Goal: Find specific page/section: Find specific page/section

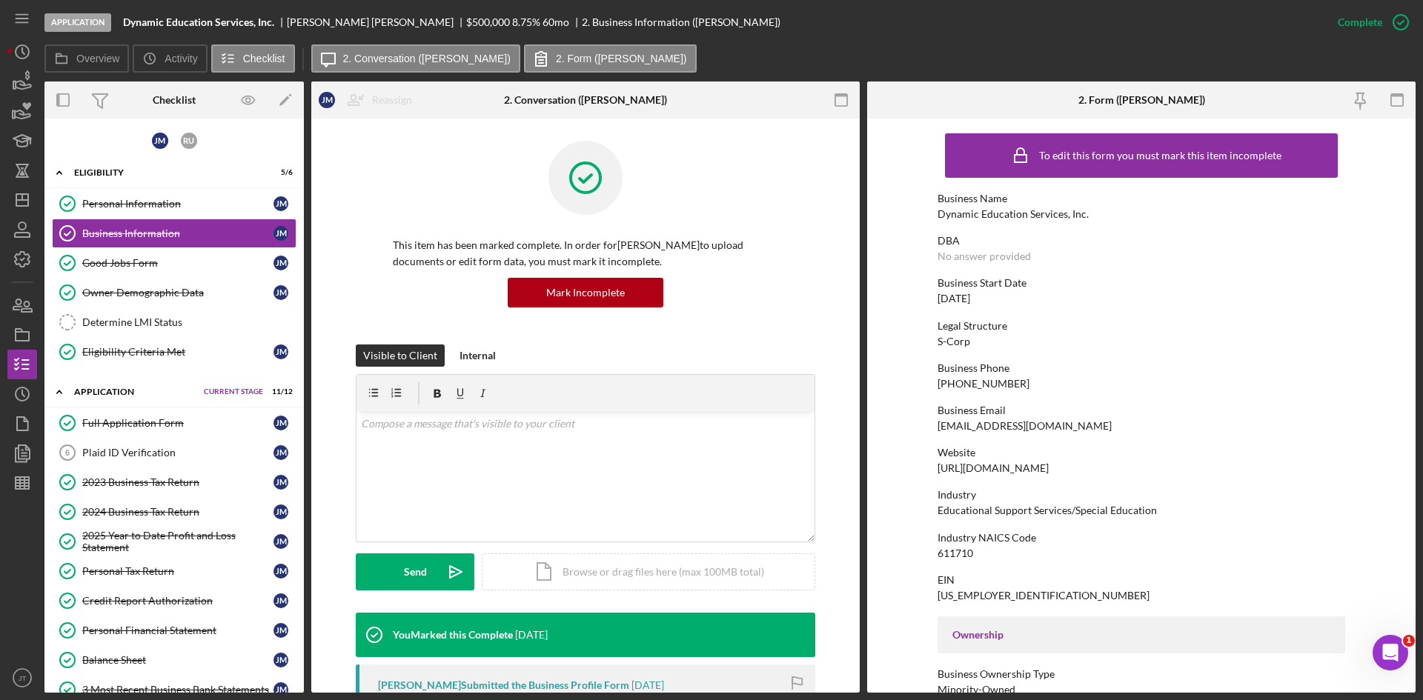
scroll to position [517, 0]
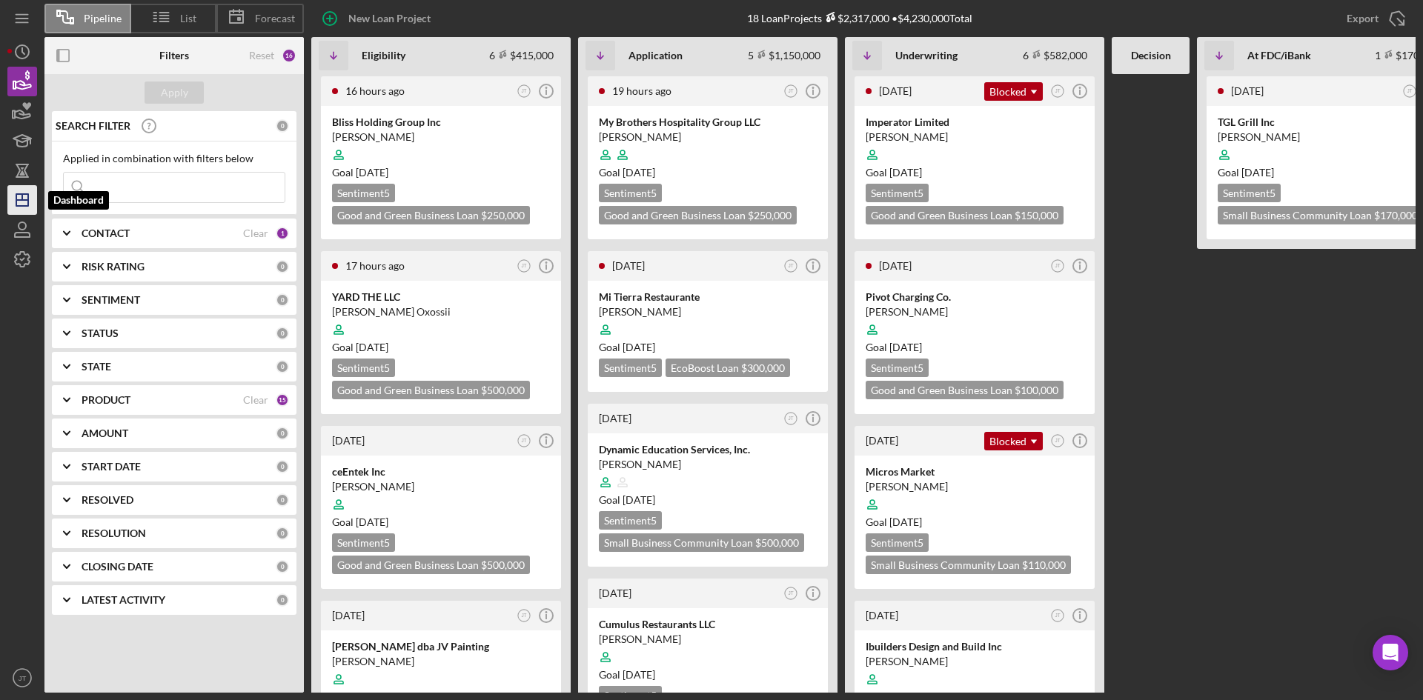
click at [28, 206] on polygon "button" at bounding box center [22, 200] width 12 height 12
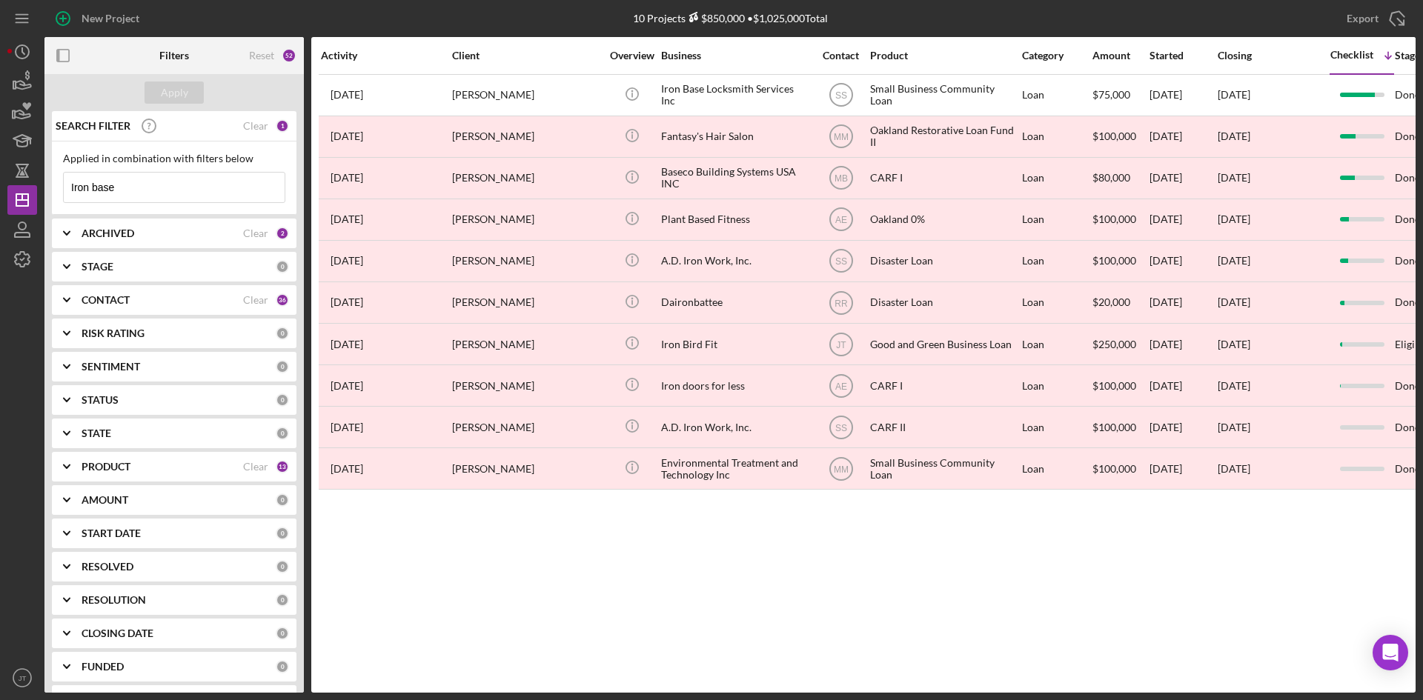
click at [147, 191] on input "Iron base" at bounding box center [174, 188] width 221 height 30
type input "Benecia Fitness"
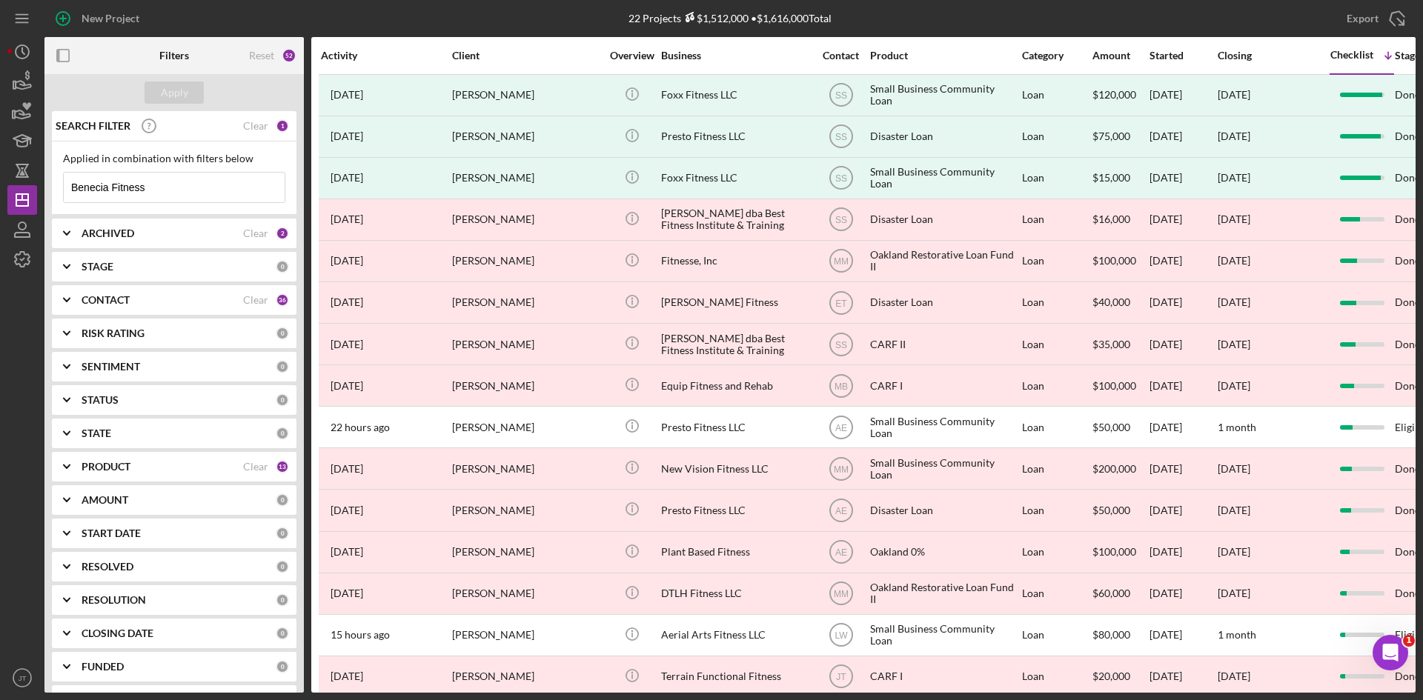
click at [164, 193] on input "Benecia Fitness" at bounding box center [174, 188] width 221 height 30
click at [173, 90] on div "Apply" at bounding box center [174, 93] width 27 height 22
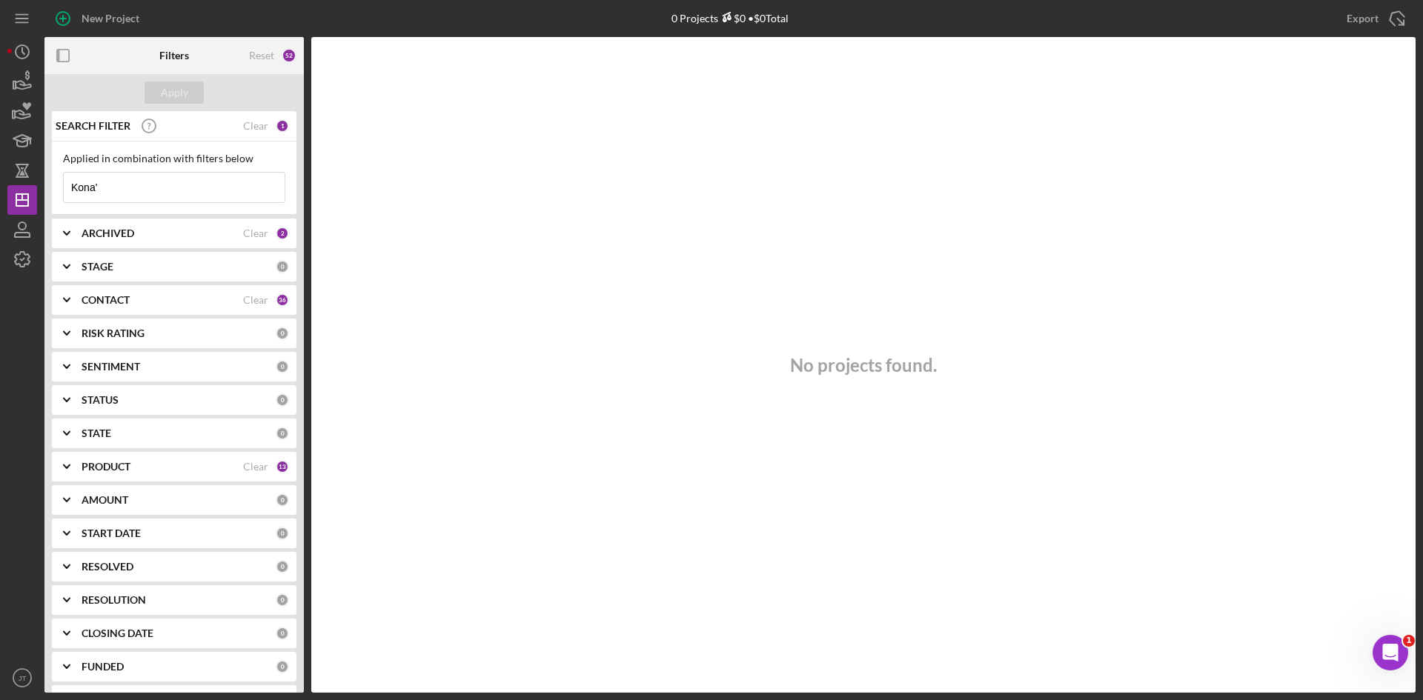
click at [162, 196] on input "Kona'" at bounding box center [174, 188] width 221 height 30
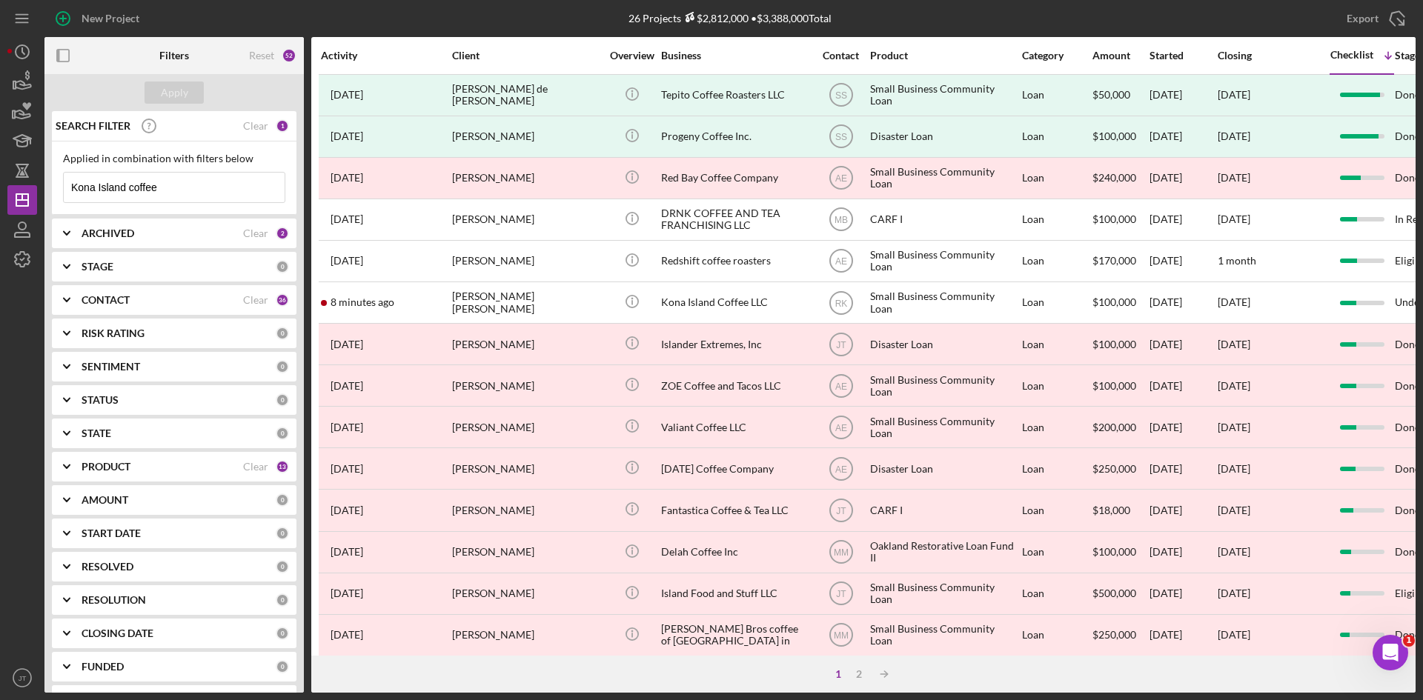
click at [208, 191] on input "Kona Island coffee" at bounding box center [174, 188] width 221 height 30
type input "N"
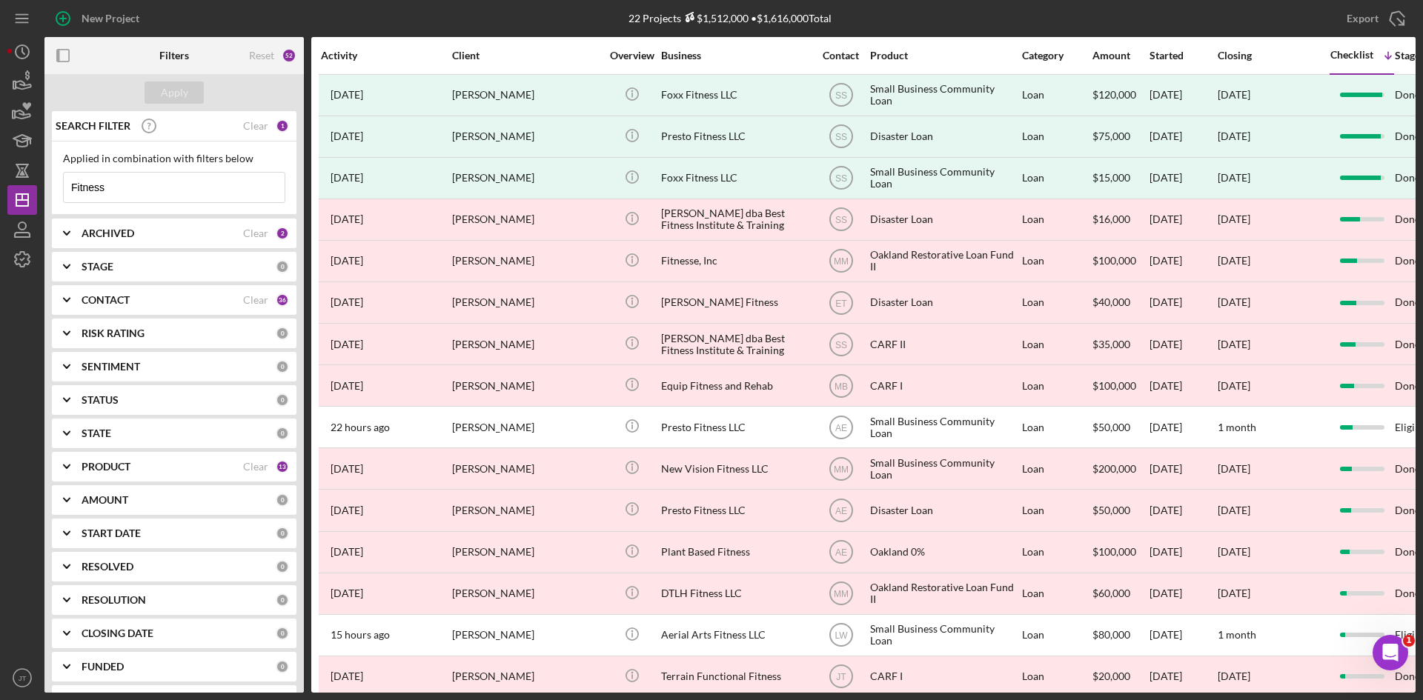
click at [365, 22] on div "New Project" at bounding box center [272, 18] width 457 height 37
click at [141, 190] on input "Fitness" at bounding box center [174, 188] width 221 height 30
click at [167, 88] on div "Apply" at bounding box center [174, 93] width 27 height 22
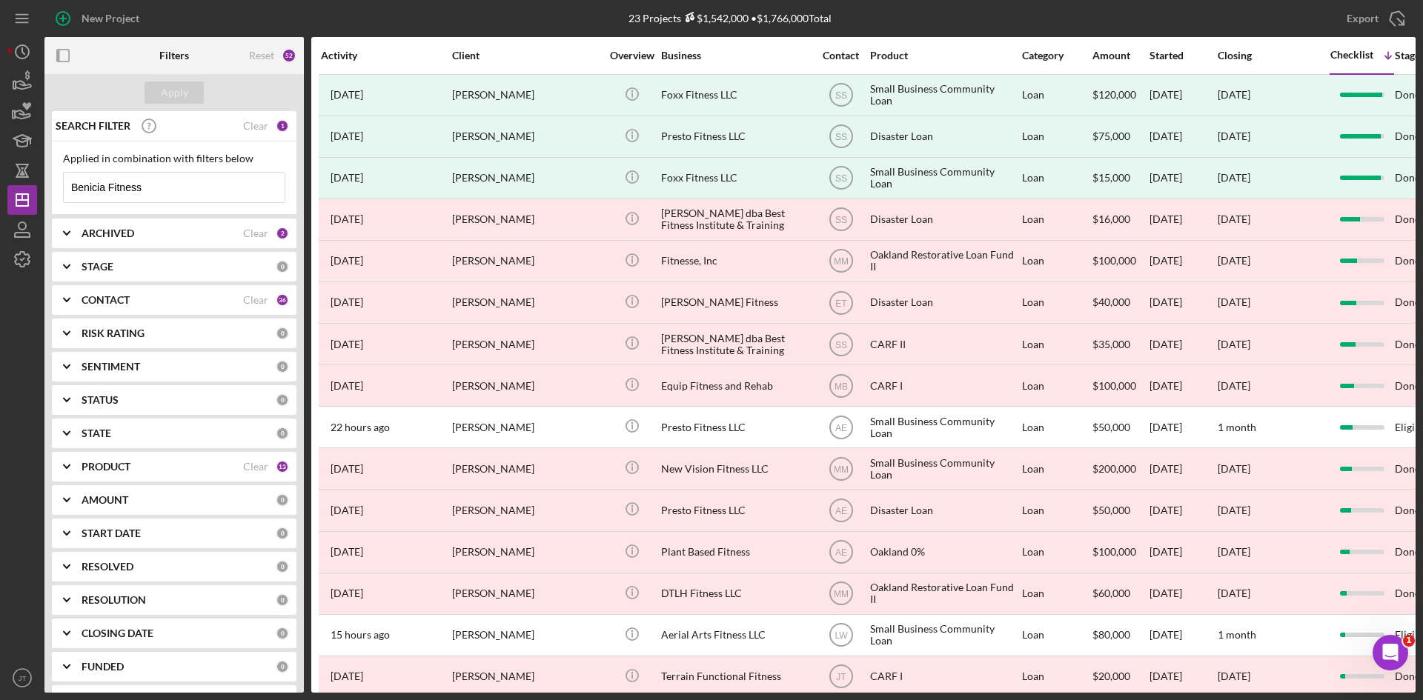
click at [185, 193] on input "Benicia Fitness" at bounding box center [174, 188] width 221 height 30
drag, startPoint x: 152, startPoint y: 194, endPoint x: 107, endPoint y: 201, distance: 45.0
click at [107, 201] on input "Benicia Fitness" at bounding box center [174, 188] width 221 height 30
click at [176, 196] on input "Benicia Fitness" at bounding box center [174, 188] width 221 height 30
click at [494, 21] on div "New Project" at bounding box center [272, 18] width 457 height 37
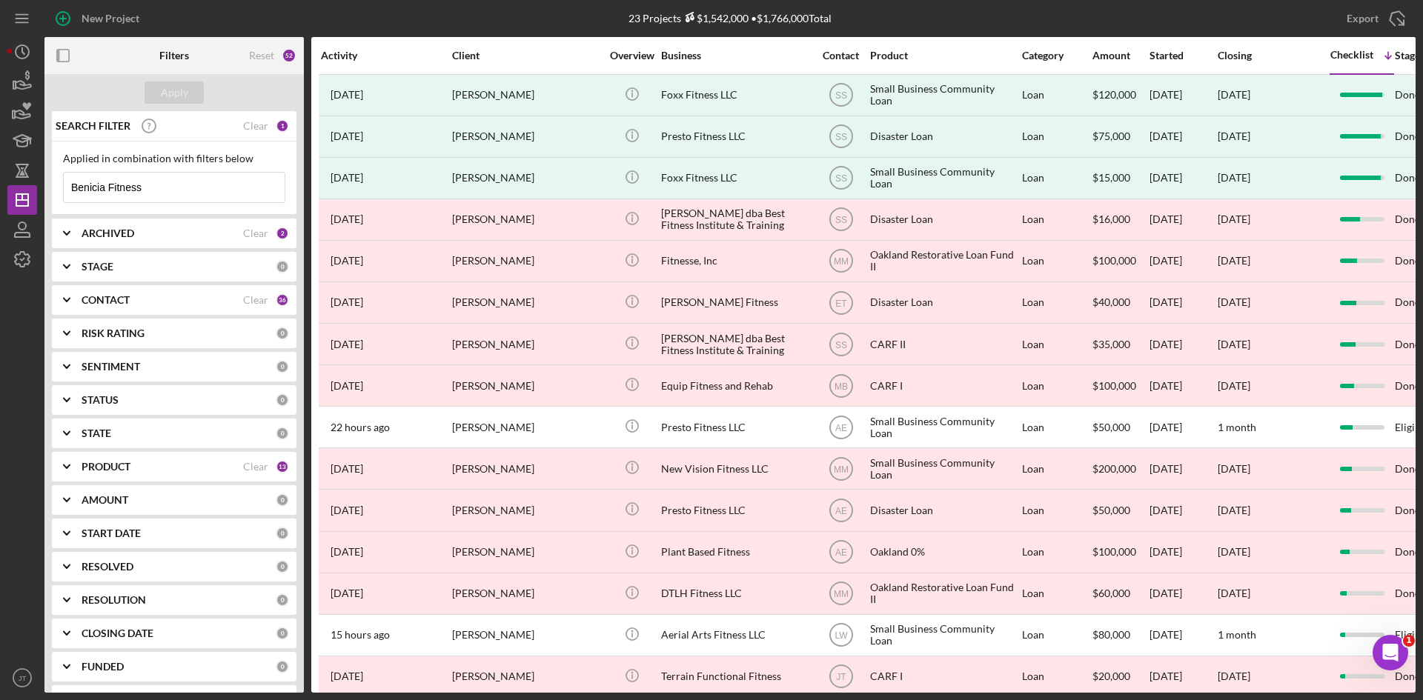
click at [492, 17] on div "New Project" at bounding box center [272, 18] width 457 height 37
click at [324, 20] on div "New Project" at bounding box center [272, 18] width 457 height 37
click at [453, 14] on div "New Project" at bounding box center [272, 18] width 457 height 37
click at [428, 4] on div "New Project" at bounding box center [272, 18] width 457 height 37
click at [187, 187] on input "Benicia Fitness" at bounding box center [174, 188] width 221 height 30
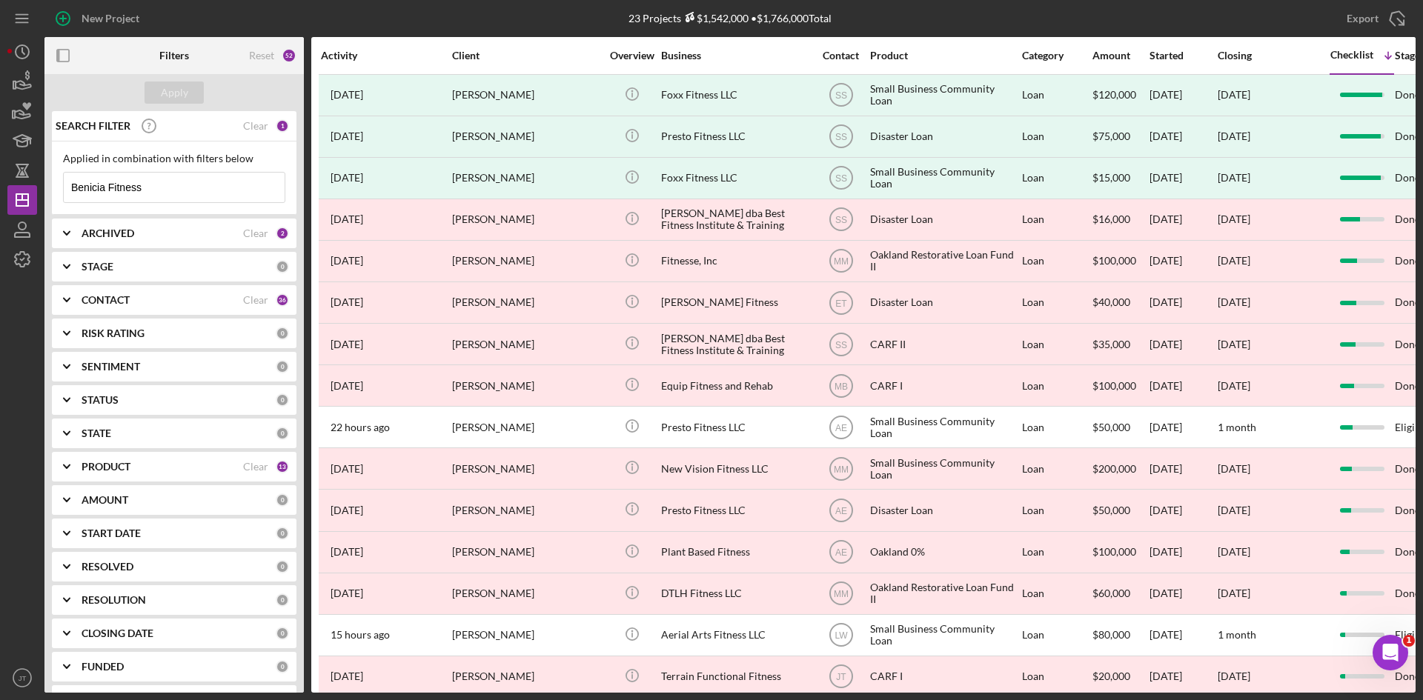
click at [187, 187] on input "Benicia Fitness" at bounding box center [174, 188] width 221 height 30
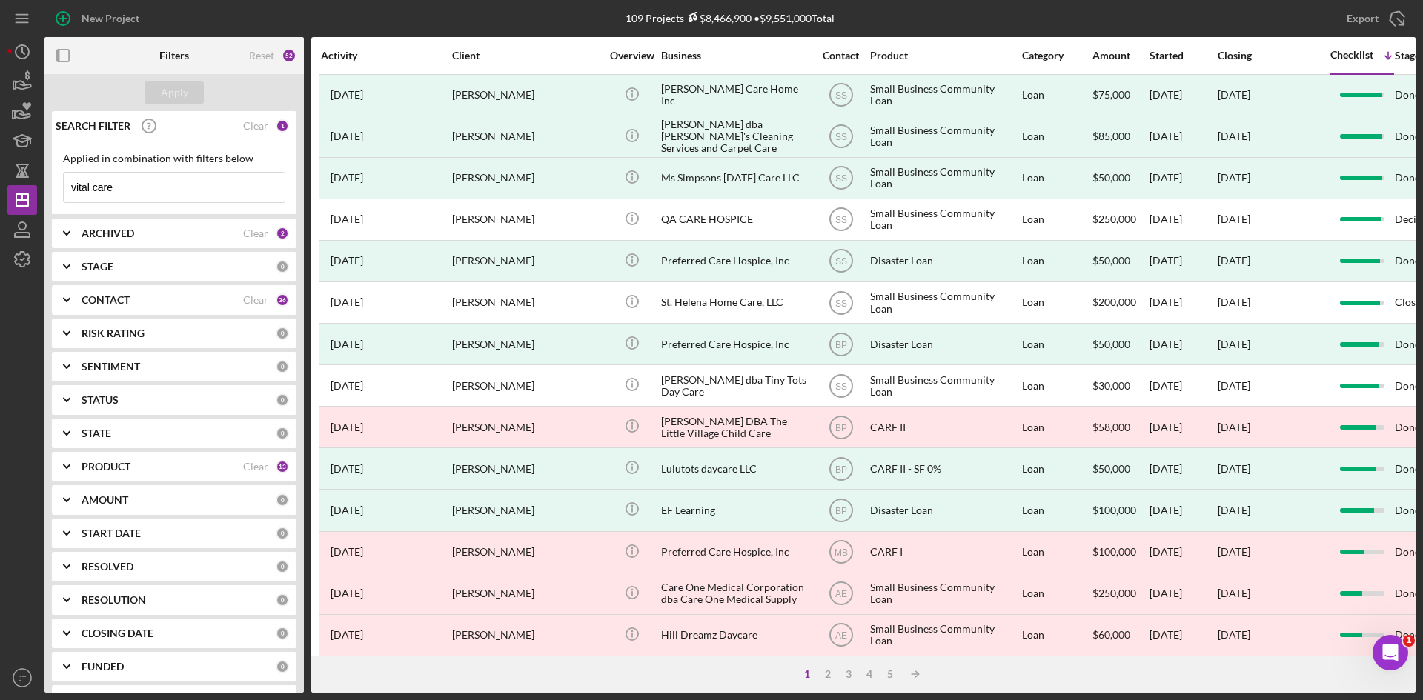
type input "vital care"
click at [545, 10] on div "109 Projects $8,466,900 • $9,551,000 Total Iron base" at bounding box center [730, 18] width 457 height 37
